Goal: Task Accomplishment & Management: Use online tool/utility

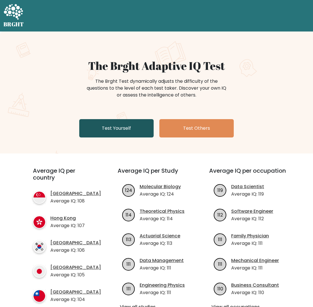
click at [133, 124] on link "Test Yourself" at bounding box center [116, 128] width 74 height 18
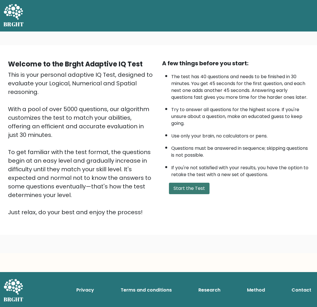
click at [194, 190] on button "Start the Test" at bounding box center [189, 188] width 41 height 11
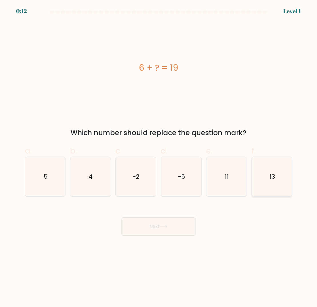
click at [266, 177] on icon "13" at bounding box center [271, 176] width 39 height 39
click at [159, 157] on input "f. 13" at bounding box center [159, 155] width 0 height 4
radio input "true"
click at [155, 231] on button "Next" at bounding box center [159, 226] width 74 height 18
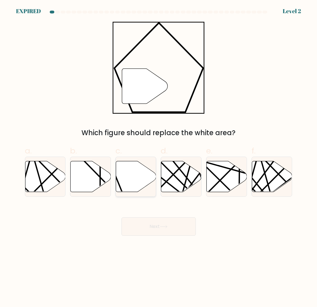
click at [132, 176] on icon at bounding box center [136, 176] width 40 height 31
click at [159, 157] on input "c." at bounding box center [159, 155] width 0 height 4
radio input "true"
click at [145, 225] on button "Next" at bounding box center [159, 226] width 74 height 18
